Goal: Complete application form: Complete application form

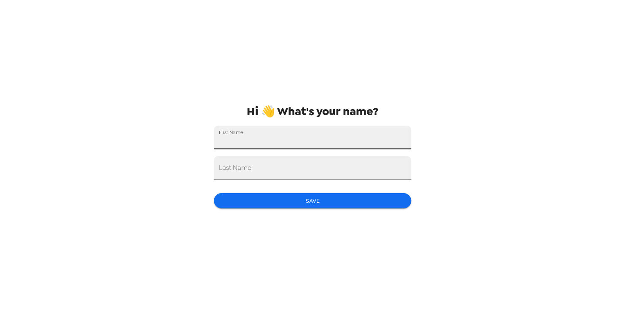
click at [370, 130] on input "First Name" at bounding box center [312, 138] width 197 height 24
type input "[PERSON_NAME]"
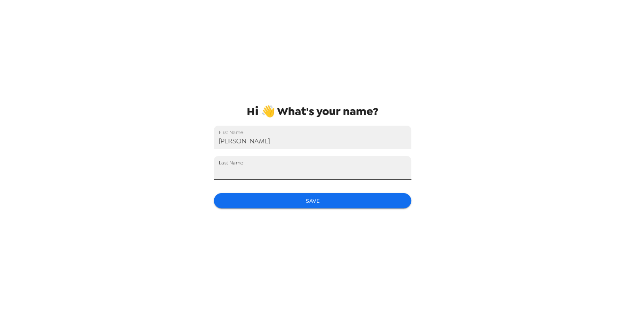
click at [312, 173] on input "Last Name" at bounding box center [312, 168] width 197 height 24
type input "[PERSON_NAME]"
click at [292, 206] on button "Save" at bounding box center [312, 201] width 197 height 16
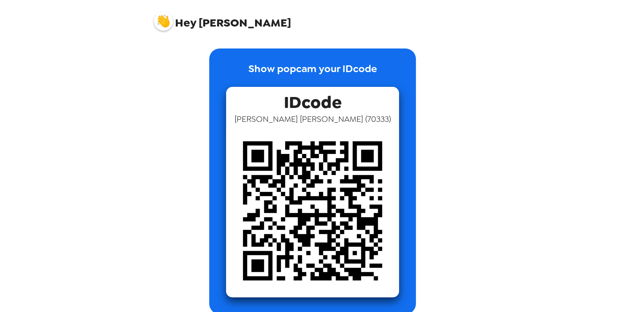
scroll to position [11, 0]
